Goal: Find specific page/section: Find specific page/section

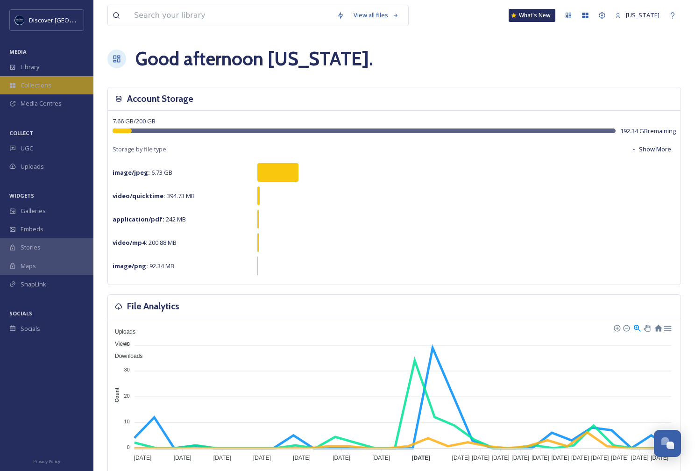
click at [65, 85] on div "Collections" at bounding box center [46, 85] width 93 height 18
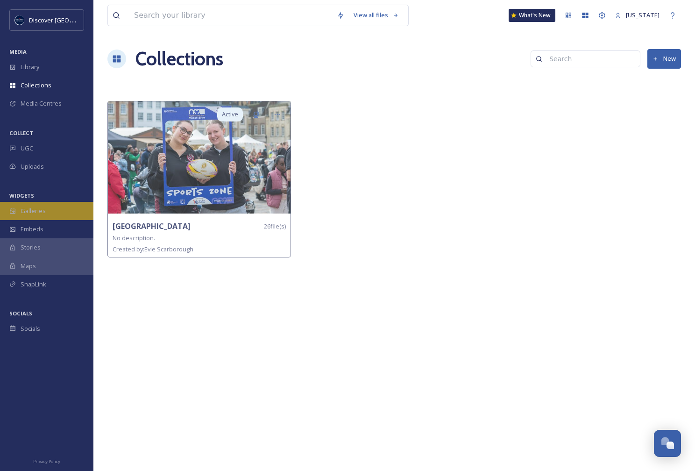
click at [45, 211] on div "Galleries" at bounding box center [46, 211] width 93 height 18
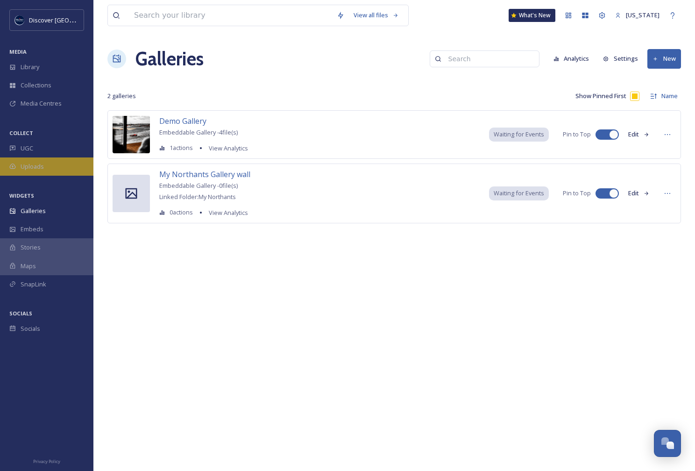
click at [41, 162] on span "Uploads" at bounding box center [32, 166] width 23 height 9
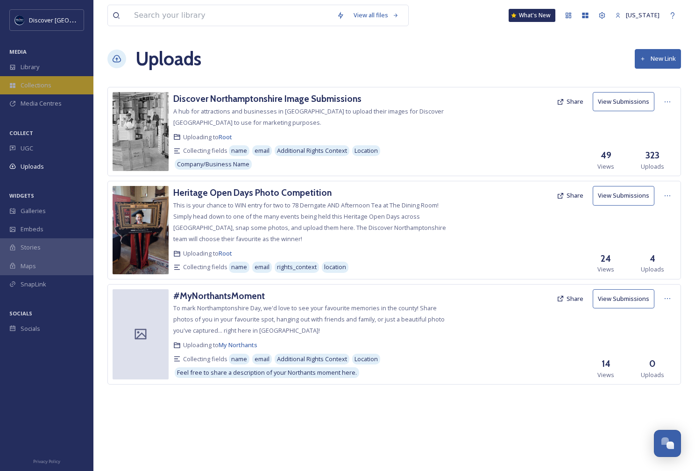
click at [42, 83] on span "Collections" at bounding box center [36, 85] width 31 height 9
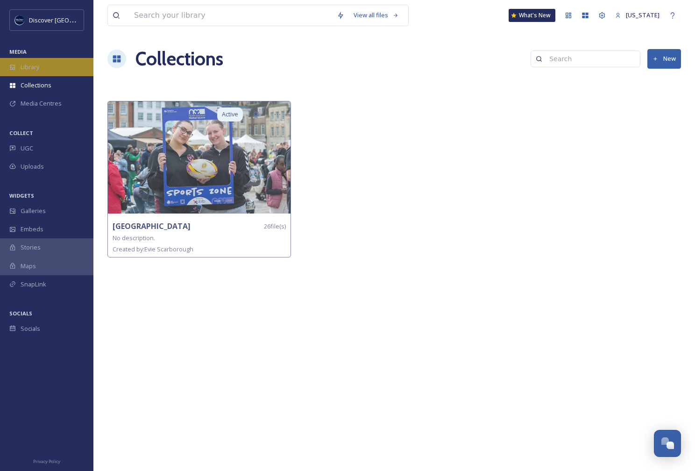
click at [42, 68] on div "Library" at bounding box center [46, 67] width 93 height 18
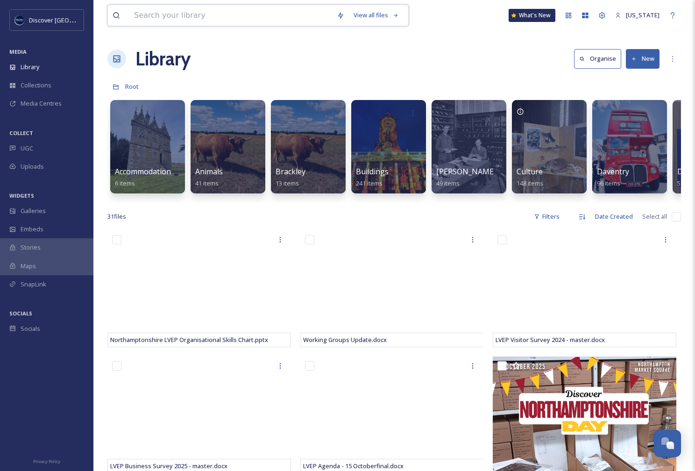
click at [288, 14] on input at bounding box center [230, 15] width 203 height 21
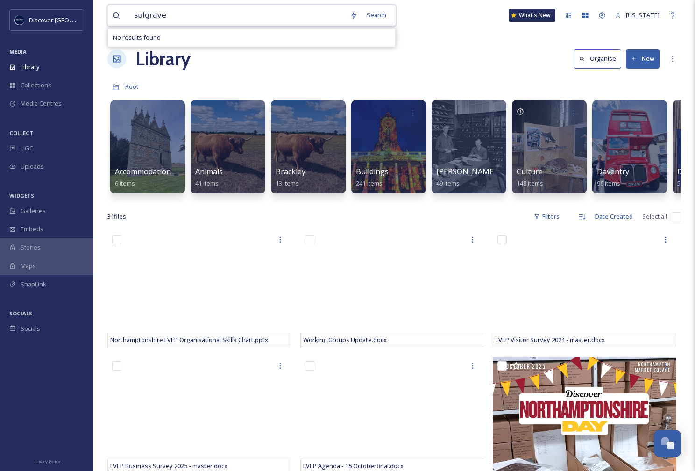
type input "sulgrave]"
type input "sulgrave"
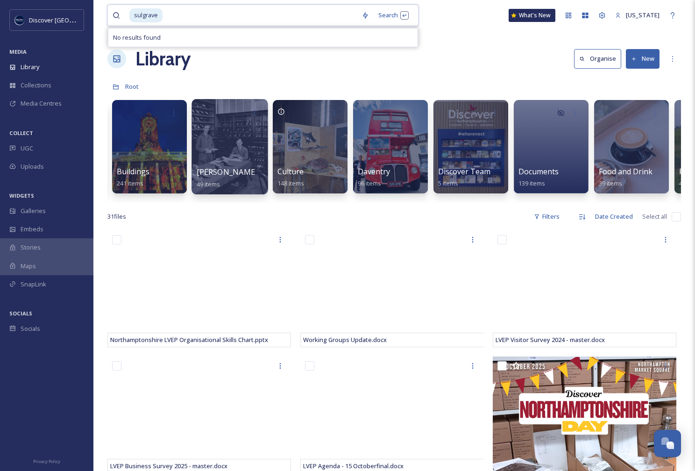
scroll to position [0, 237]
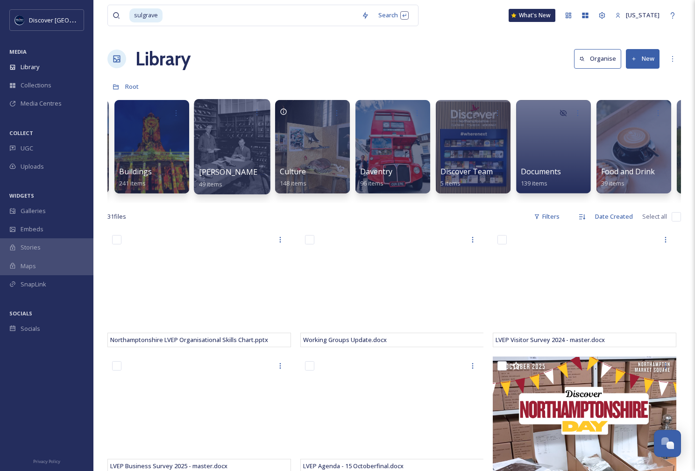
click at [478, 108] on div at bounding box center [472, 113] width 65 height 17
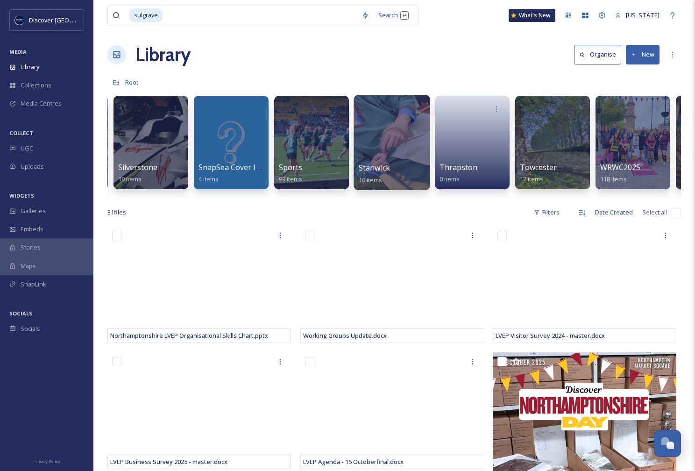
scroll to position [0, 1837]
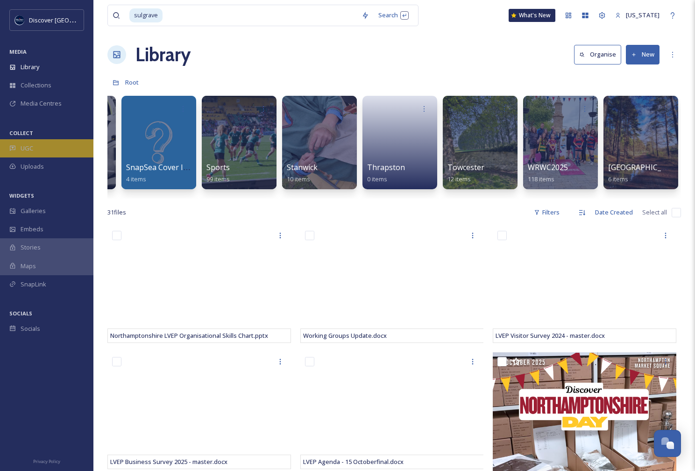
click at [45, 151] on div "UGC" at bounding box center [46, 148] width 93 height 18
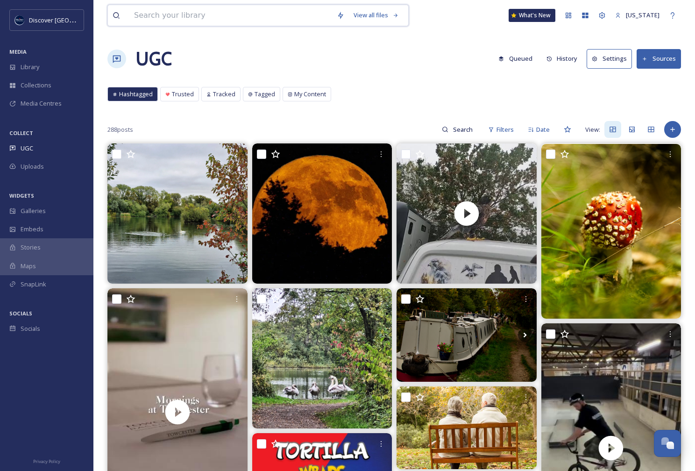
click at [218, 17] on input at bounding box center [230, 15] width 203 height 21
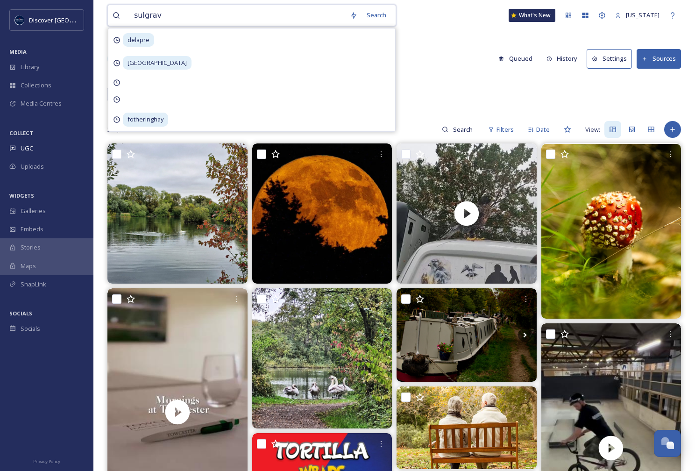
type input "sulgrave"
